Goal: Information Seeking & Learning: Learn about a topic

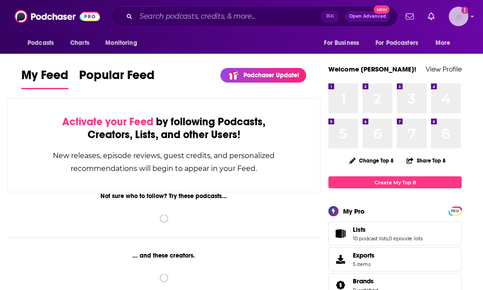
click at [465, 16] on img "Logged in as nshort92" at bounding box center [458, 17] width 20 height 20
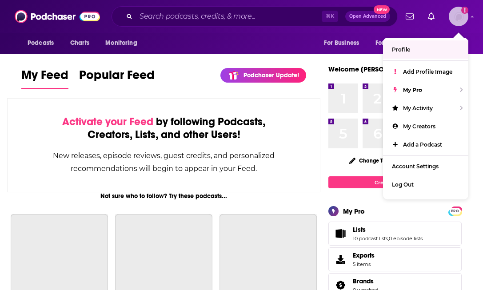
click at [416, 49] on link "Profile" at bounding box center [425, 49] width 85 height 18
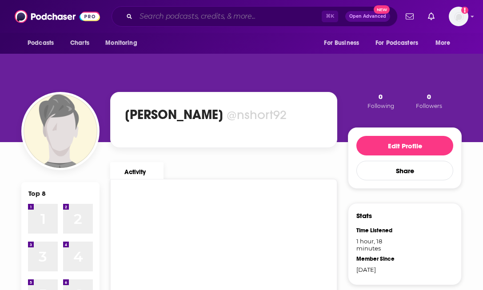
click at [169, 12] on input "Search podcasts, credits, & more..." at bounding box center [229, 16] width 186 height 14
type input "s"
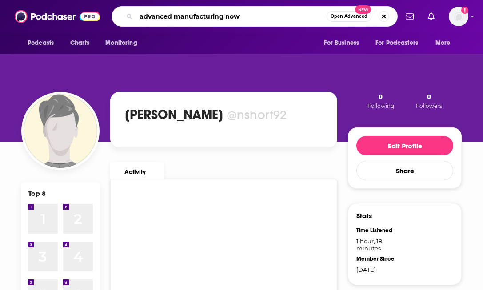
type input "advanced manufacturing now"
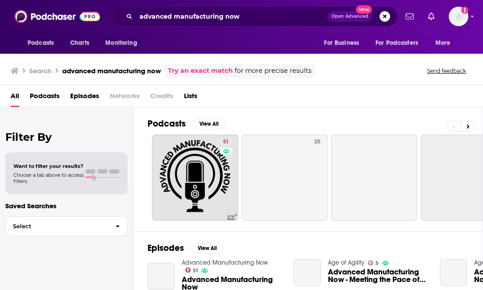
scroll to position [51, 0]
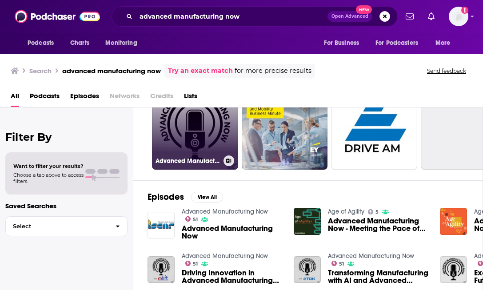
click at [199, 129] on link "51 Advanced Manufacturing Now" at bounding box center [195, 126] width 86 height 86
